Goal: Information Seeking & Learning: Learn about a topic

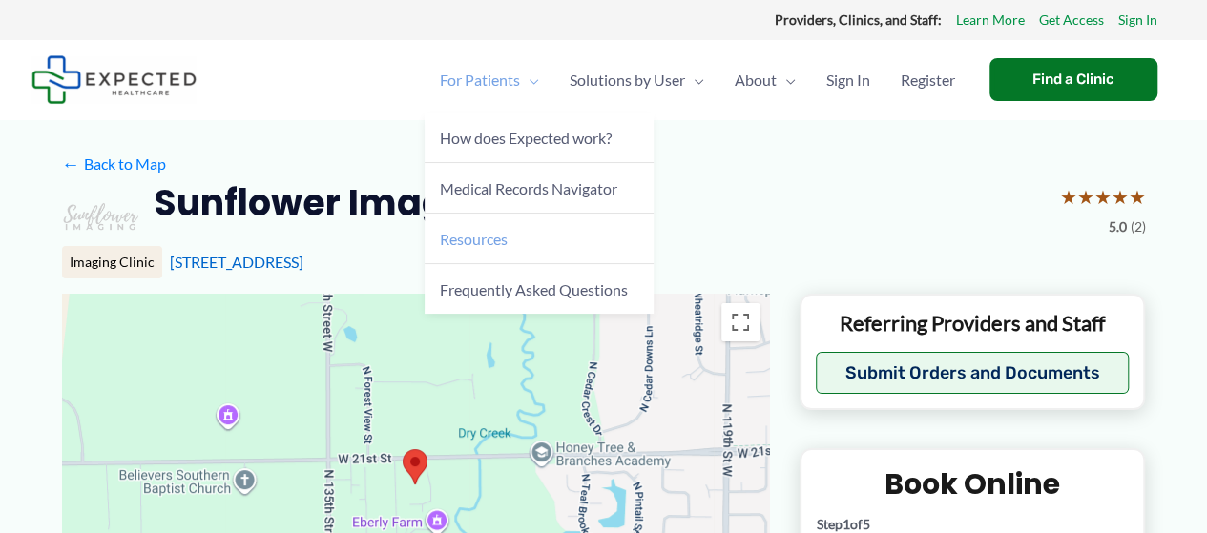
click at [486, 243] on span "Resources" at bounding box center [474, 239] width 68 height 18
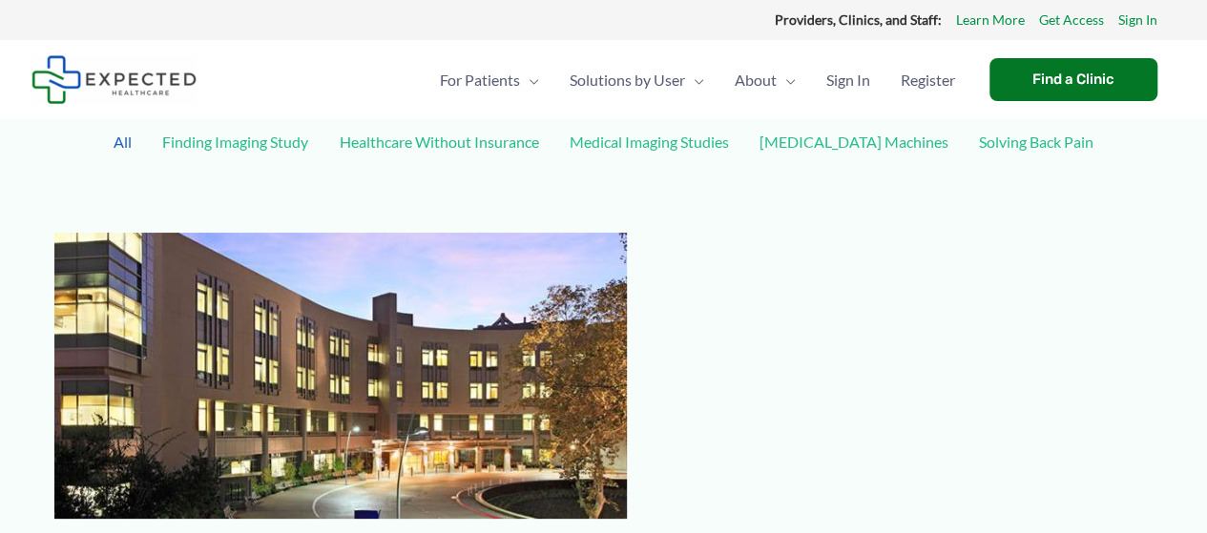
click at [481, 139] on link "Healthcare Without Insurance" at bounding box center [438, 141] width 219 height 33
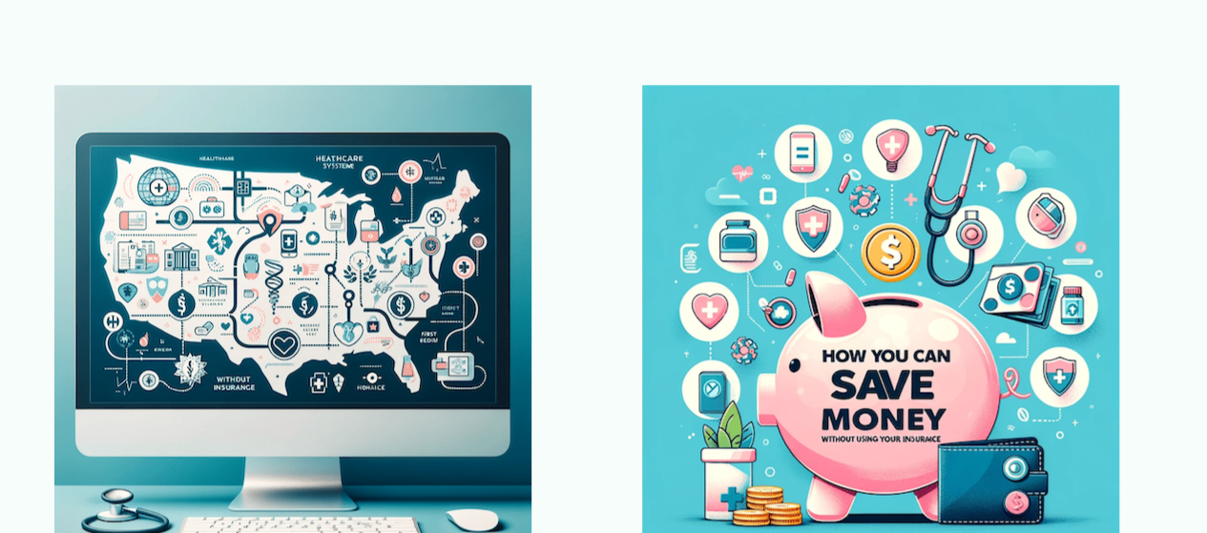
scroll to position [668, 0]
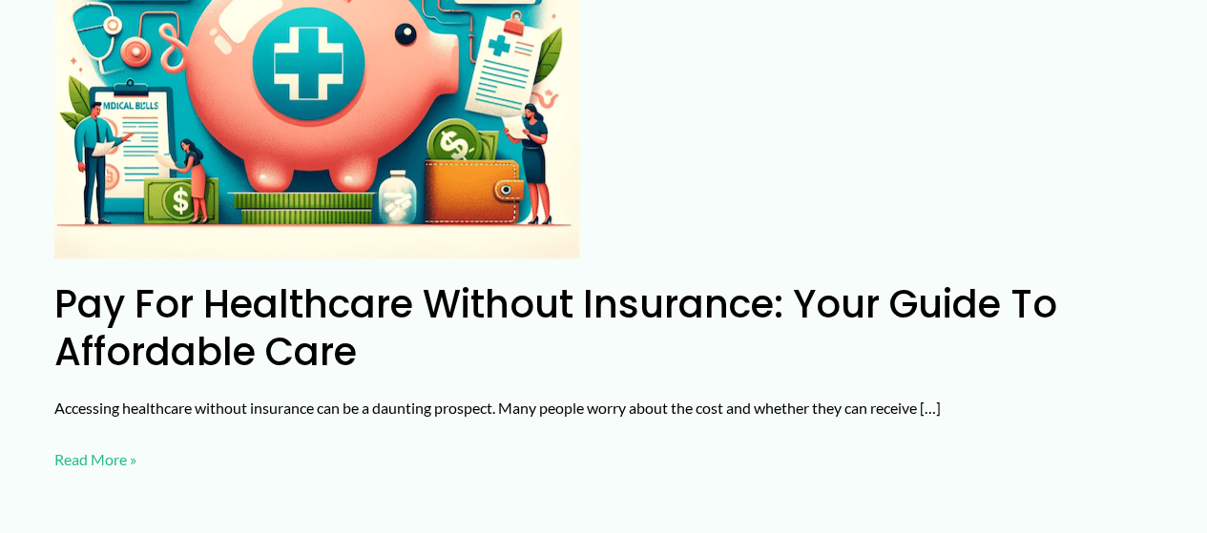
click at [104, 463] on link "Pay for Healthcare Without Insurance: Your Guide to Affordable Care Read More »" at bounding box center [95, 460] width 82 height 29
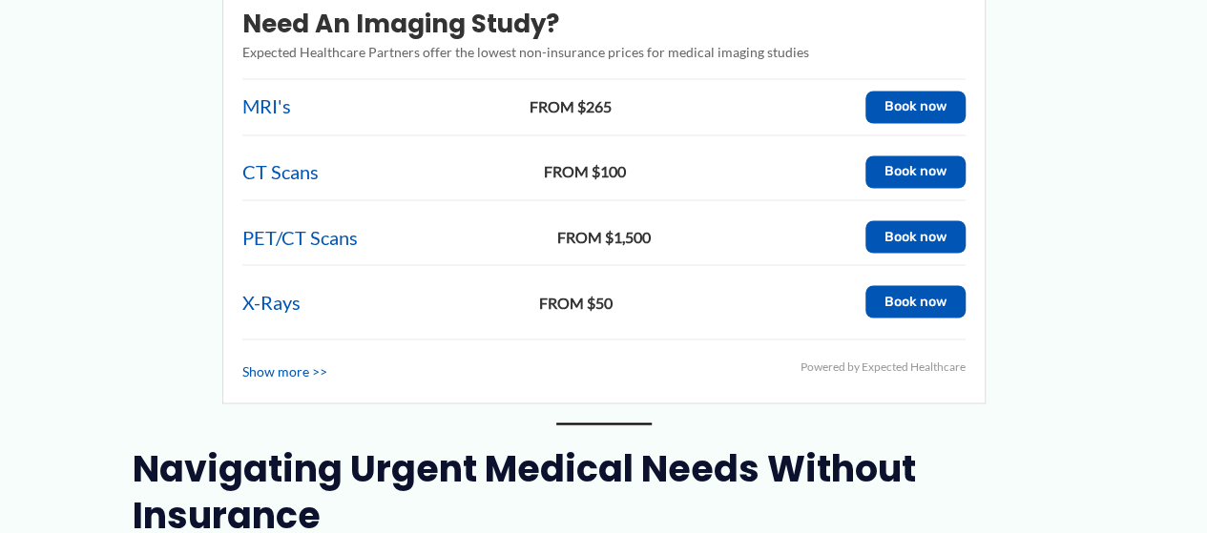
scroll to position [1718, 0]
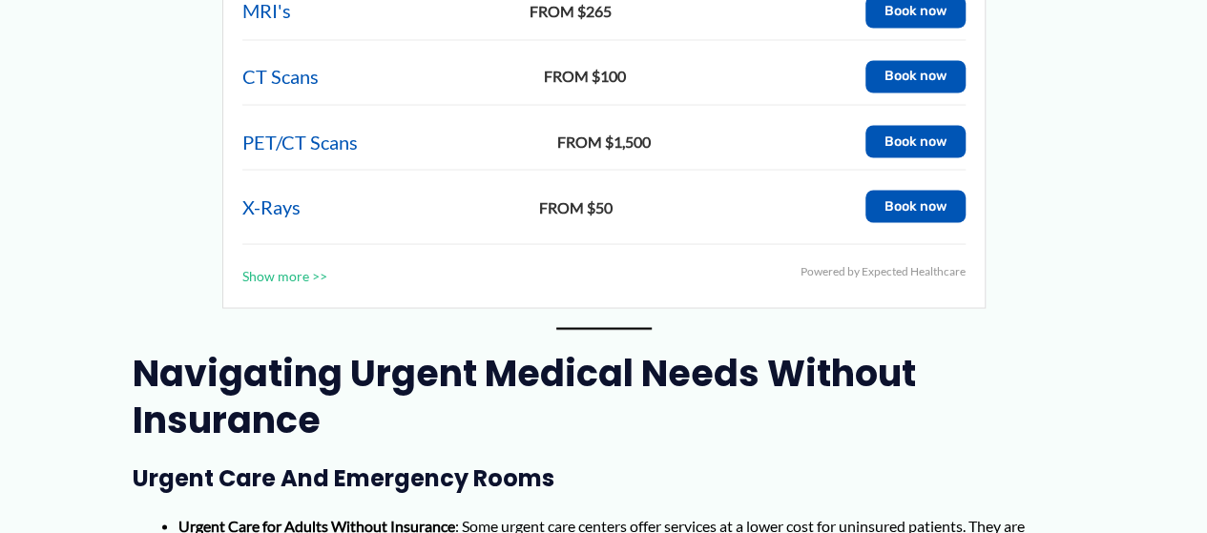
click at [265, 276] on link "Show more >>" at bounding box center [284, 275] width 85 height 25
